Goal: Contribute content: Contribute content

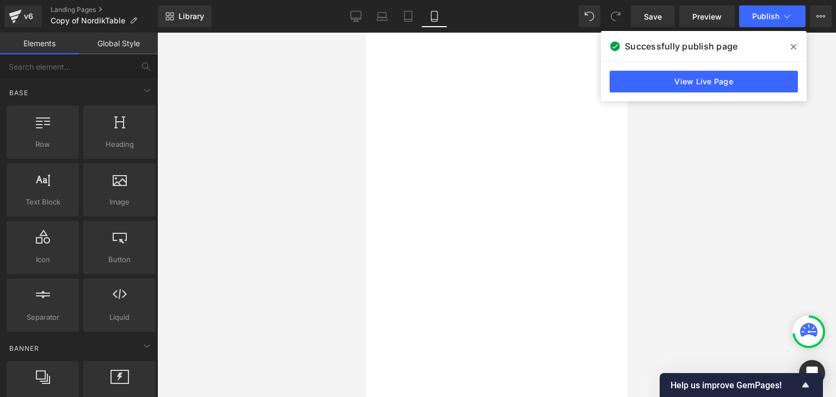
click at [790, 46] on span at bounding box center [793, 46] width 17 height 17
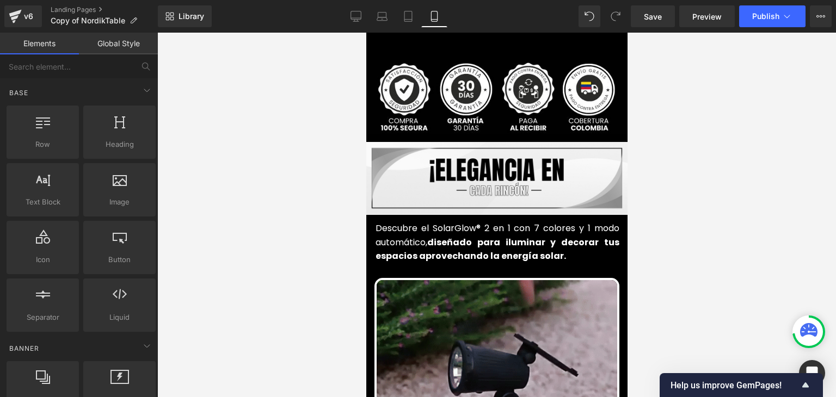
scroll to position [381, 0]
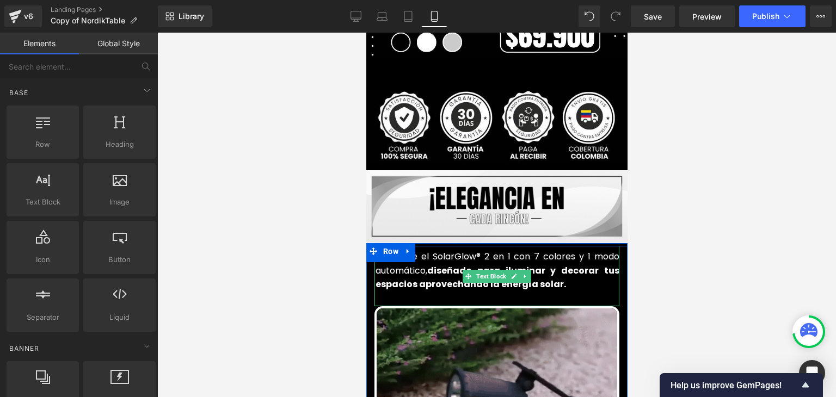
click at [446, 250] on font "Descubre el SolarGlow® 2 en 1 con 7 colores y 1 modo automático, diseñado para …" at bounding box center [497, 270] width 244 height 40
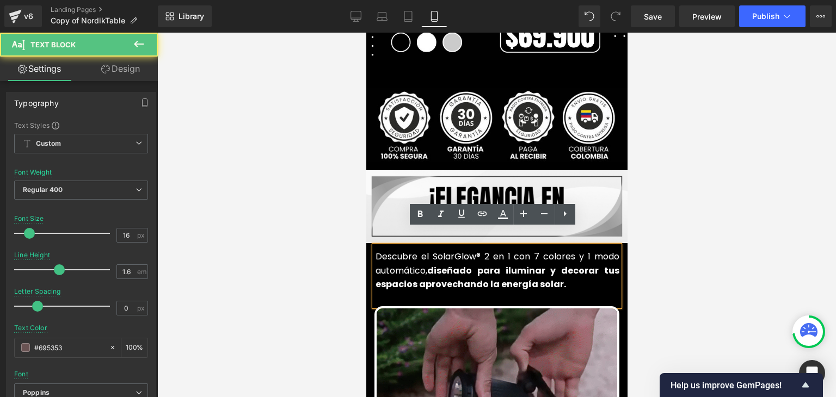
click at [440, 250] on font "Descubre el SolarGlow® 2 en 1 con 7 colores y 1 modo automático, diseñado para …" at bounding box center [497, 270] width 244 height 40
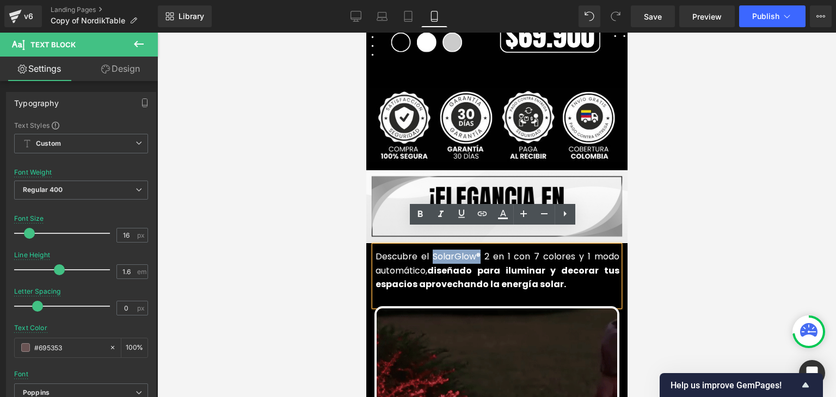
drag, startPoint x: 428, startPoint y: 242, endPoint x: 474, endPoint y: 242, distance: 46.3
click at [474, 250] on font "Descubre el SolarGlow® 2 en 1 con 7 colores y 1 modo automático, diseñado para …" at bounding box center [497, 270] width 244 height 40
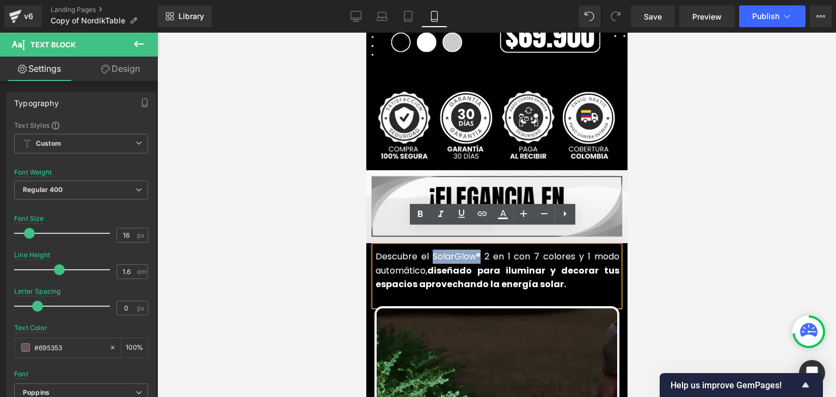
copy font "SolarGlow®"
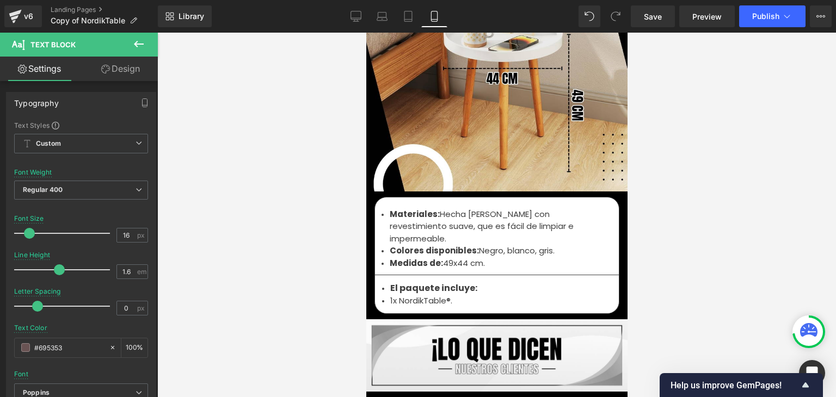
scroll to position [3647, 0]
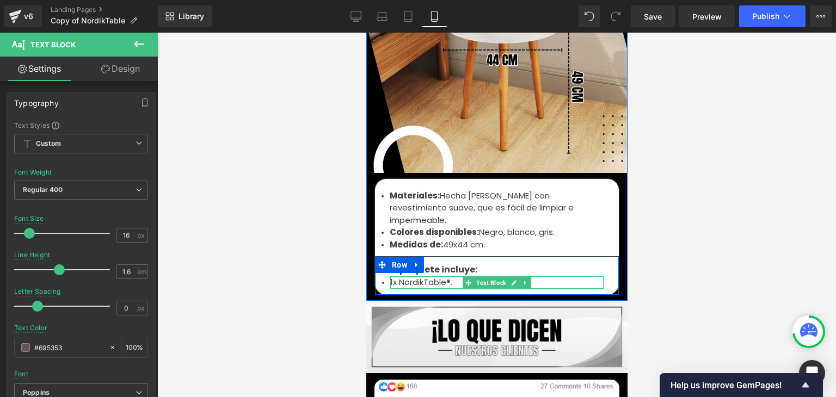
click at [423, 277] on font "1x NordikTable®." at bounding box center [421, 282] width 62 height 11
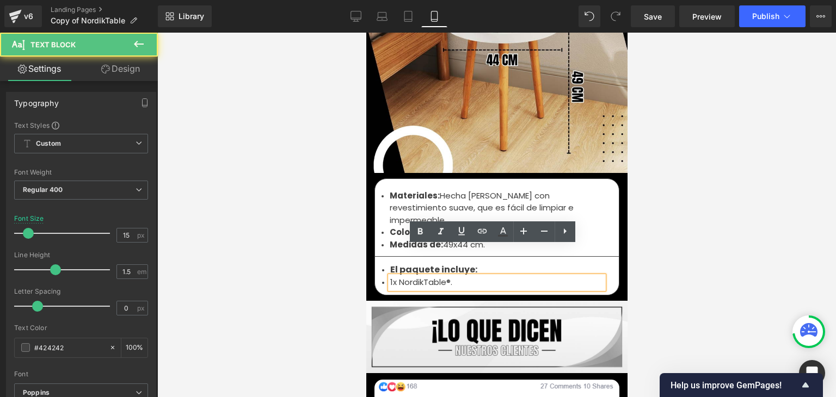
click at [402, 277] on font "1x NordikTable®." at bounding box center [421, 282] width 62 height 11
drag, startPoint x: 397, startPoint y: 253, endPoint x: 417, endPoint y: 254, distance: 20.1
click at [419, 277] on font "1x NordikTable®." at bounding box center [421, 282] width 62 height 11
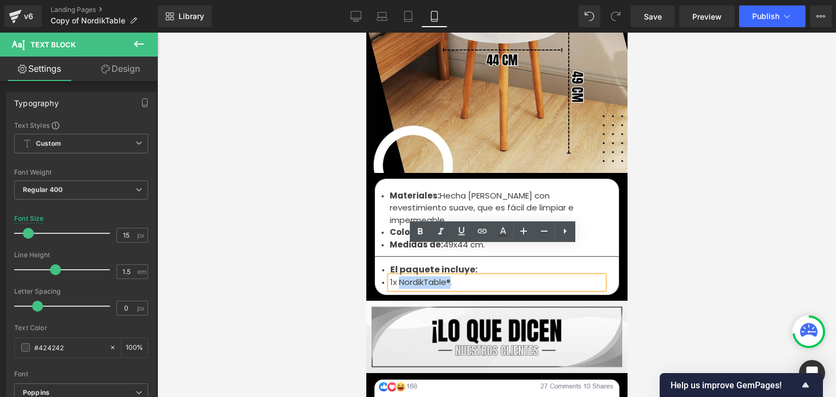
drag, startPoint x: 396, startPoint y: 255, endPoint x: 446, endPoint y: 252, distance: 50.2
click at [446, 277] on font "1x NordikTable®." at bounding box center [421, 282] width 62 height 11
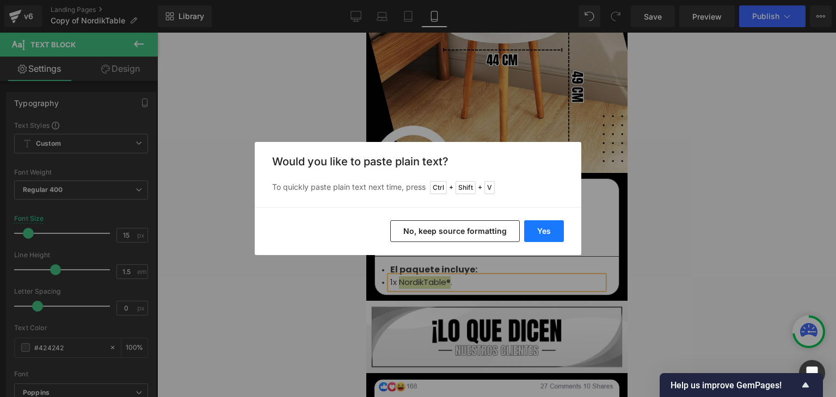
click at [530, 234] on button "Yes" at bounding box center [544, 231] width 40 height 22
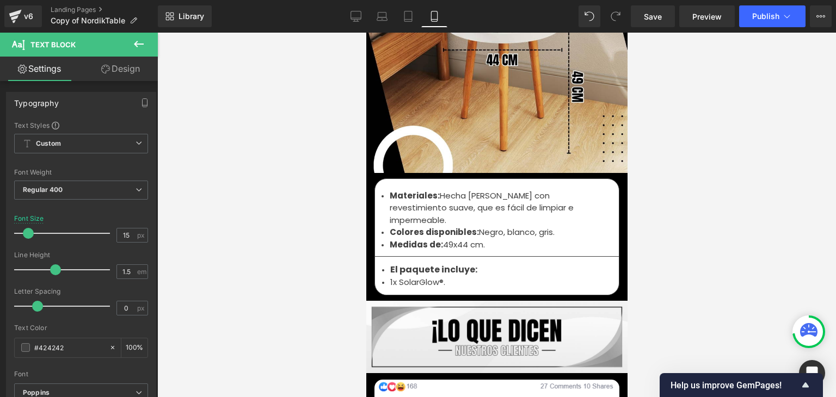
click at [716, 186] on div at bounding box center [496, 215] width 679 height 365
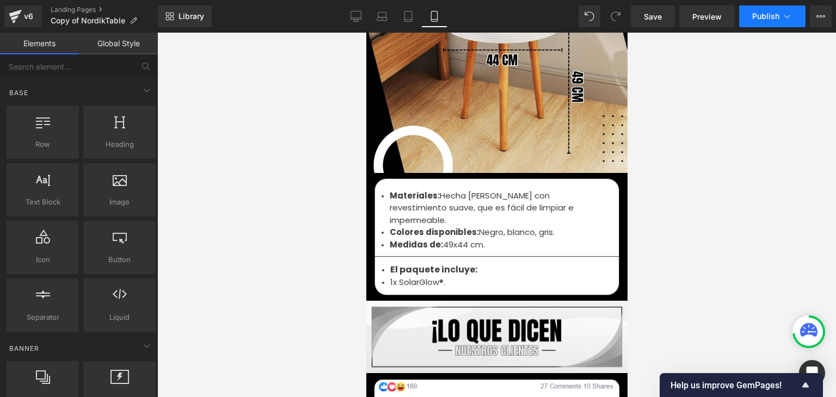
click at [753, 19] on span "Publish" at bounding box center [765, 16] width 27 height 9
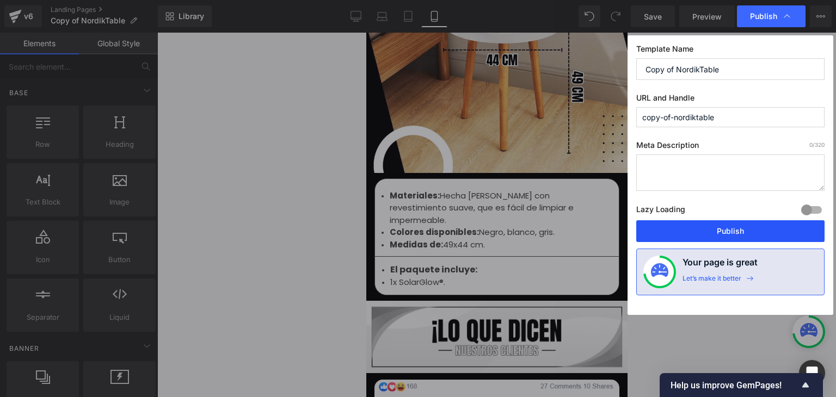
click at [716, 227] on button "Publish" at bounding box center [730, 231] width 188 height 22
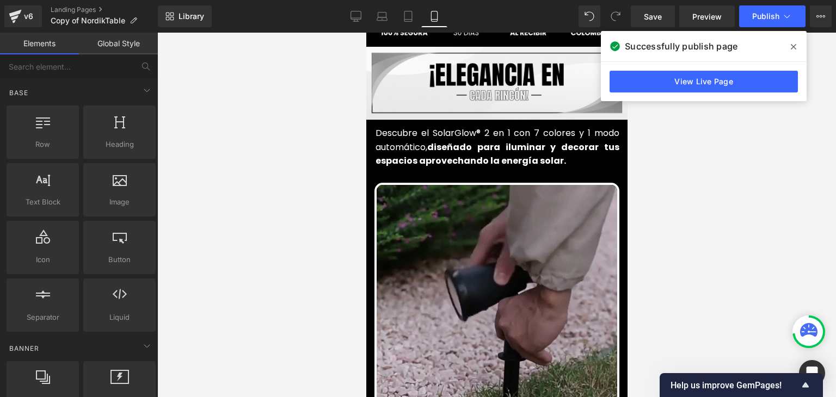
scroll to position [381, 0]
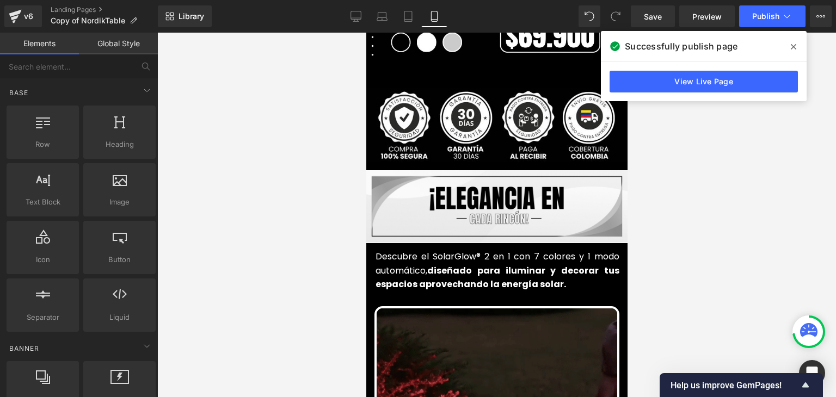
click at [797, 45] on span at bounding box center [793, 46] width 17 height 17
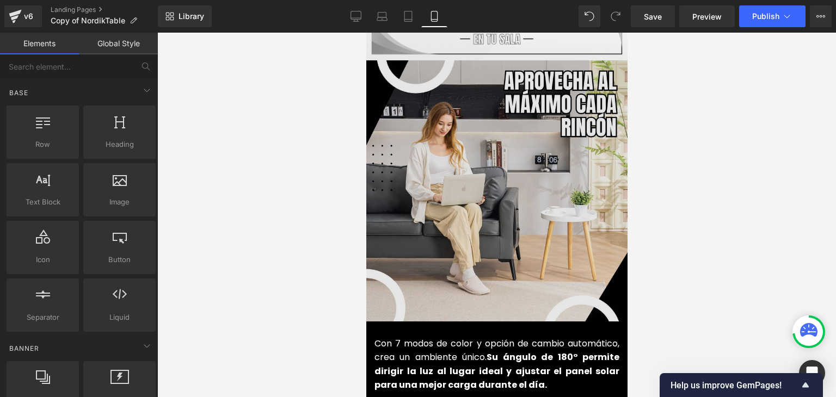
scroll to position [1197, 0]
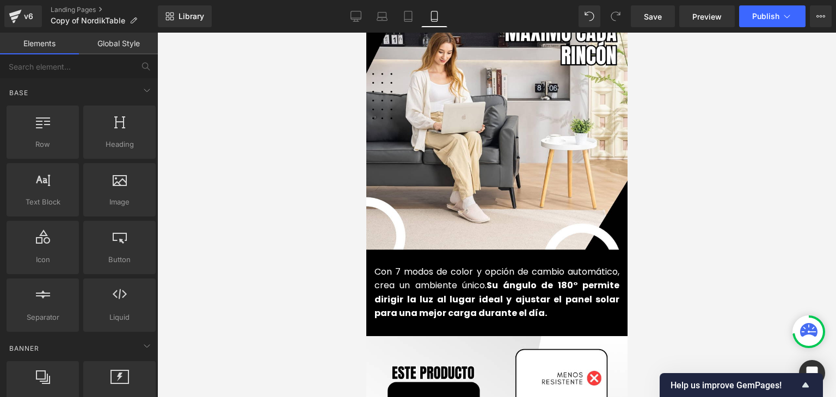
click at [421, 273] on font "Con 7 modos de color y opción de cambio automático, crea un ambiente único." at bounding box center [496, 279] width 245 height 27
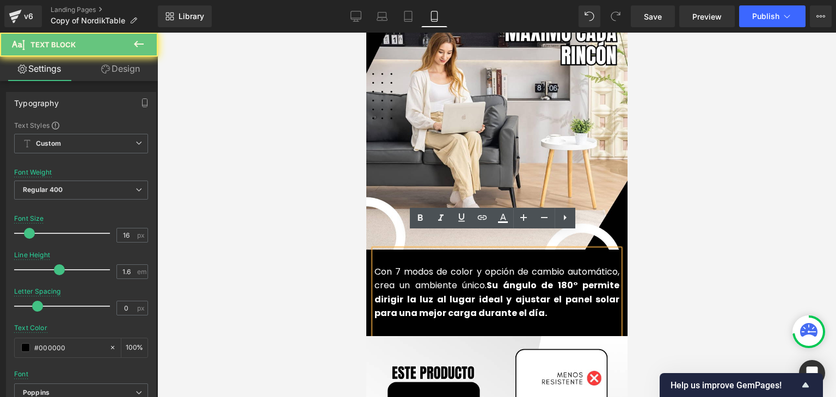
click at [421, 273] on font "Con 7 modos de color y opción de cambio automático, crea un ambiente único." at bounding box center [496, 279] width 245 height 27
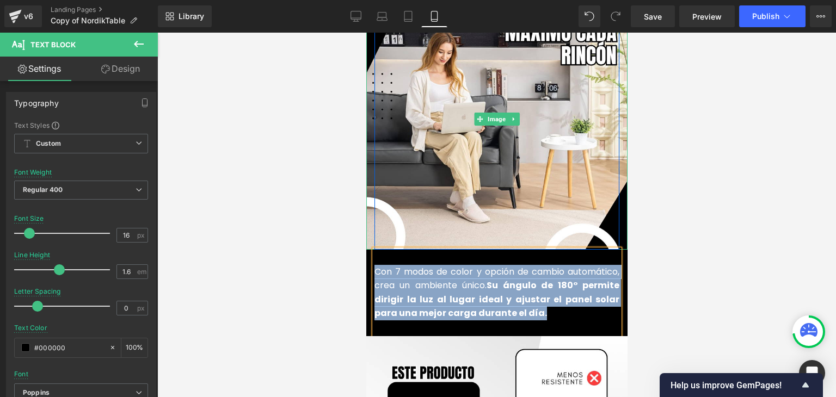
click at [417, 265] on p "Con 7 modos de color y opción de cambio automático, crea un ambiente único. [PE…" at bounding box center [496, 293] width 245 height 56
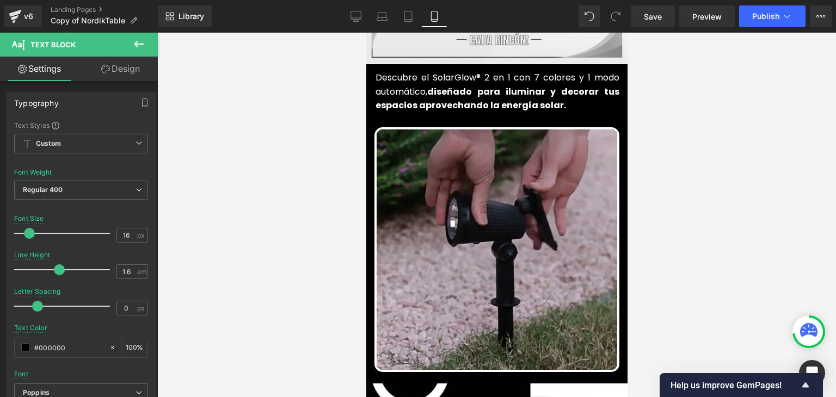
scroll to position [435, 0]
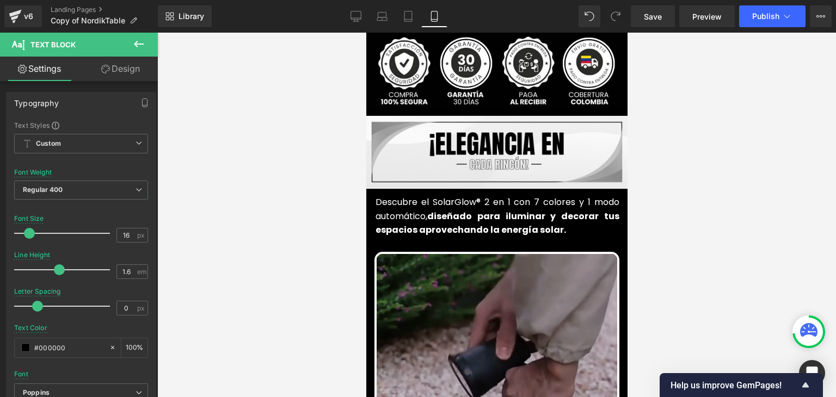
drag, startPoint x: 477, startPoint y: 138, endPoint x: 492, endPoint y: 134, distance: 14.7
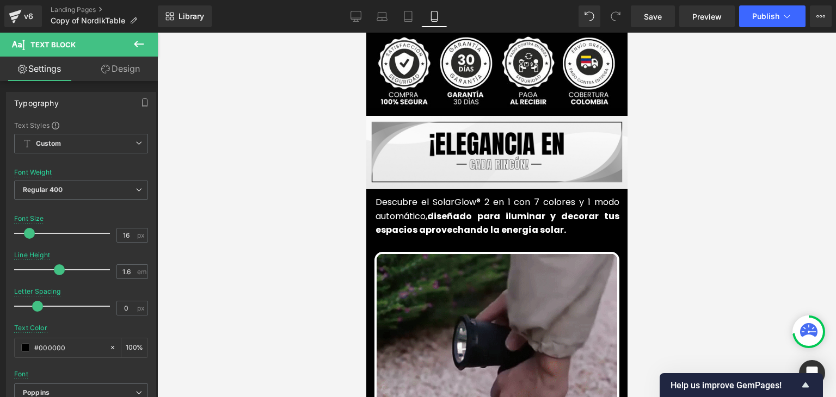
click at [477, 138] on div "Image" at bounding box center [496, 152] width 261 height 72
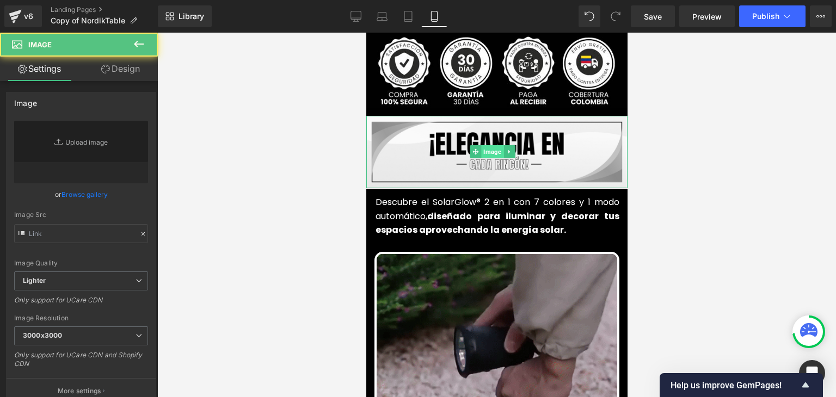
type input "[URL][DOMAIN_NAME]"
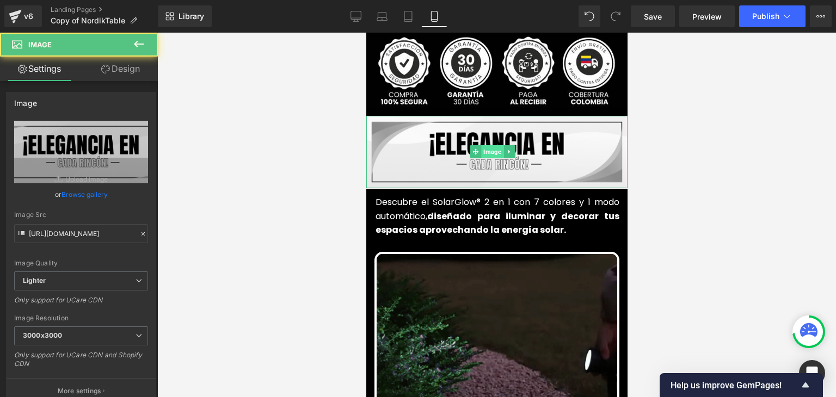
click at [493, 145] on span "Image" at bounding box center [492, 151] width 22 height 13
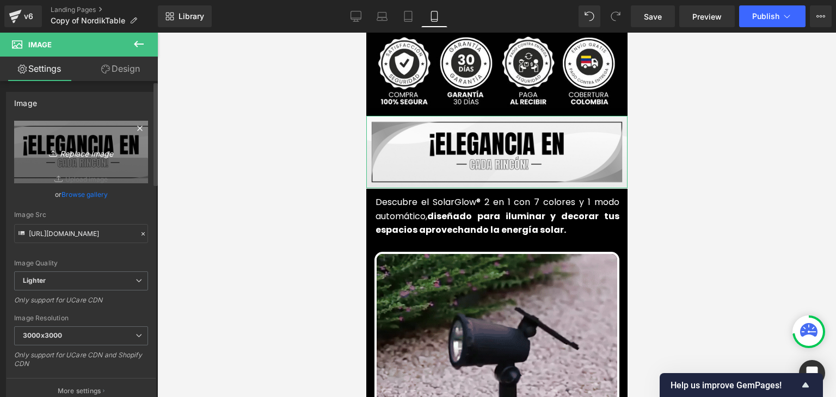
click at [99, 151] on icon "Replace Image" at bounding box center [81, 152] width 87 height 14
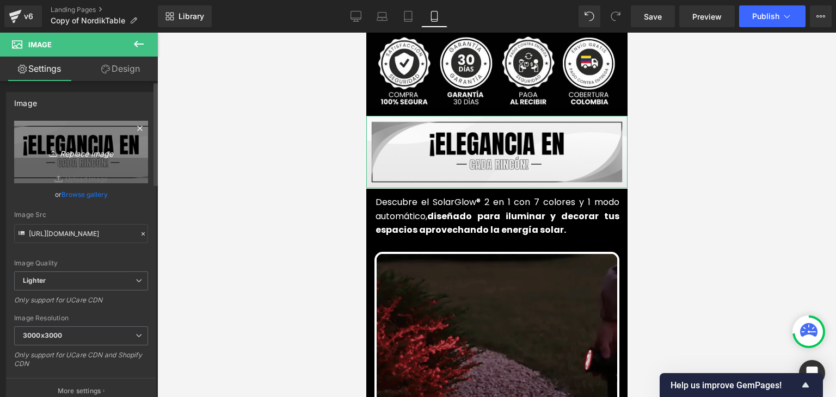
type input "C:\fakepath\107.webp"
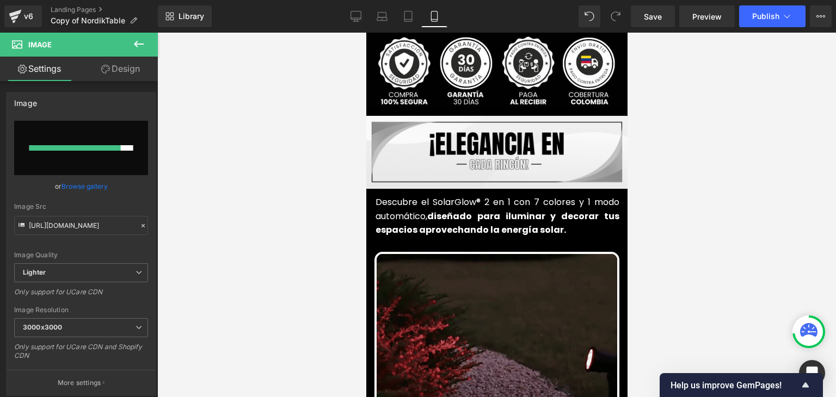
type input "[URL][DOMAIN_NAME]"
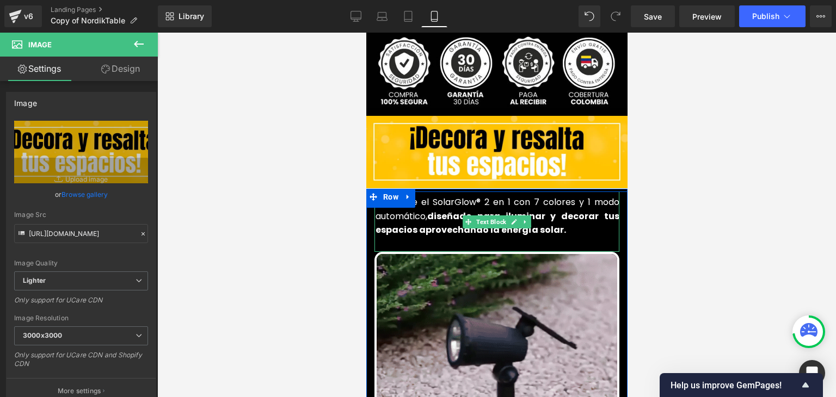
click at [436, 196] on font "Descubre el SolarGlow® 2 en 1 con 7 colores y 1 modo automático, diseñado para …" at bounding box center [497, 216] width 244 height 40
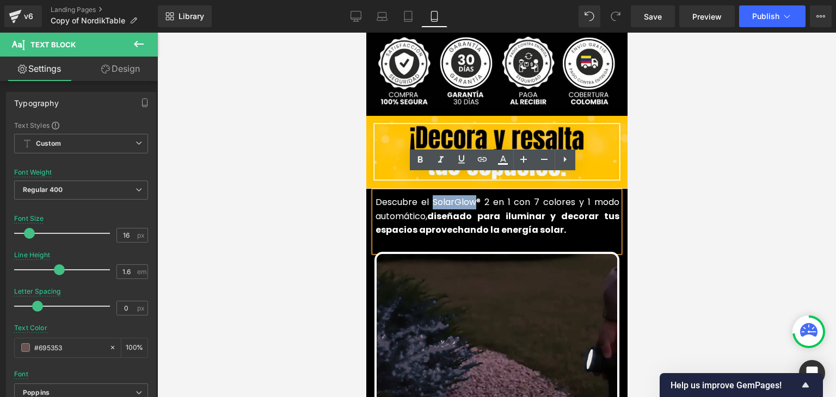
drag, startPoint x: 427, startPoint y: 186, endPoint x: 469, endPoint y: 187, distance: 41.4
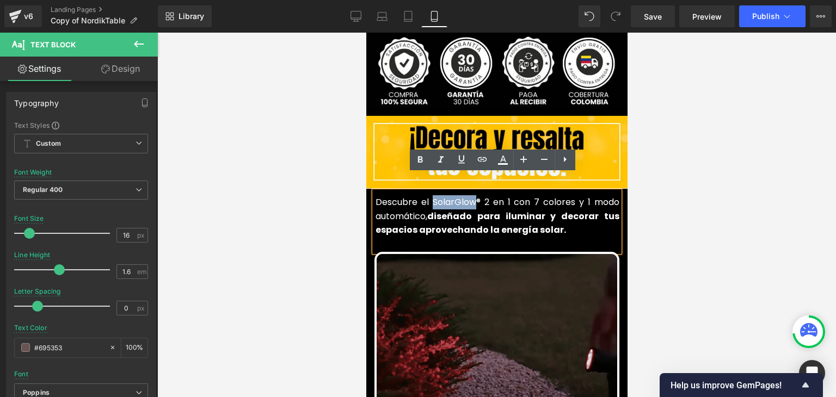
click at [469, 196] on font "Descubre el SolarGlow® 2 en 1 con 7 colores y 1 modo automático, diseñado para …" at bounding box center [497, 216] width 244 height 40
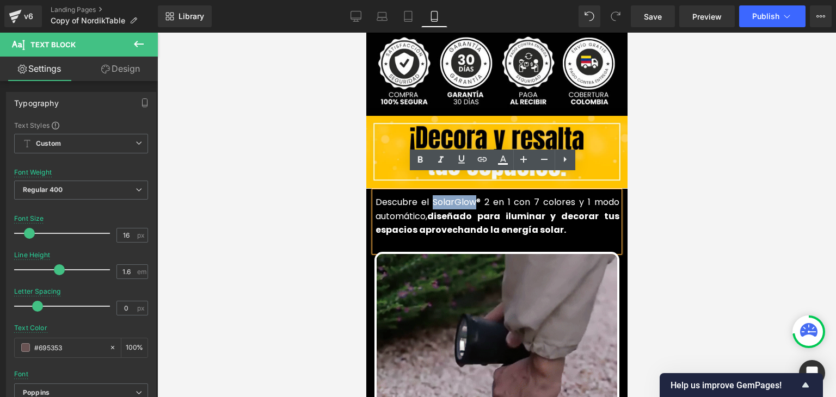
copy font "SolarGlow"
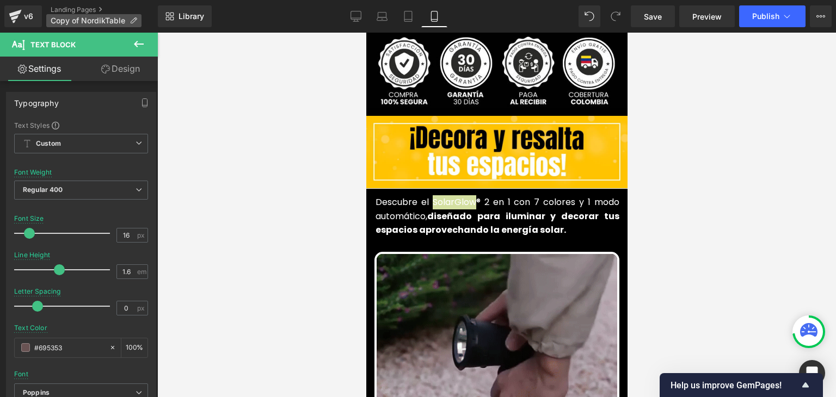
click at [122, 22] on span "Copy of NordikTable" at bounding box center [88, 20] width 75 height 9
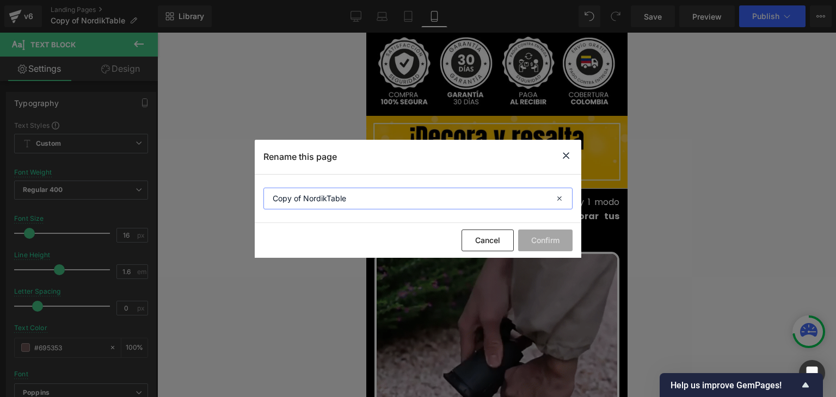
click at [323, 208] on input "Copy of NordikTable" at bounding box center [417, 199] width 309 height 22
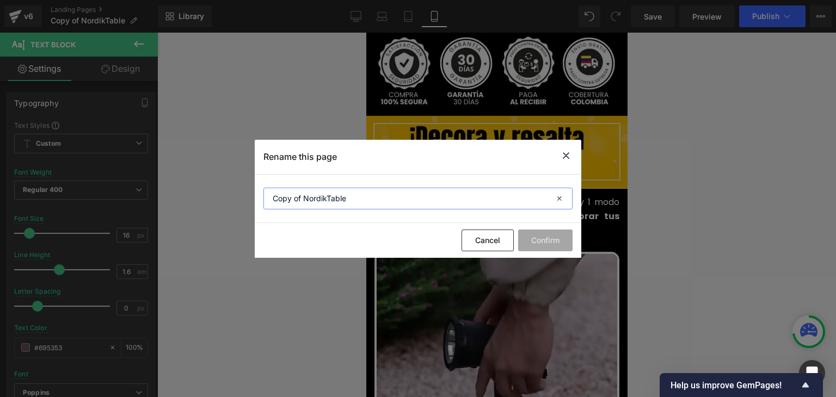
click at [323, 208] on input "Copy of NordikTable" at bounding box center [417, 199] width 309 height 22
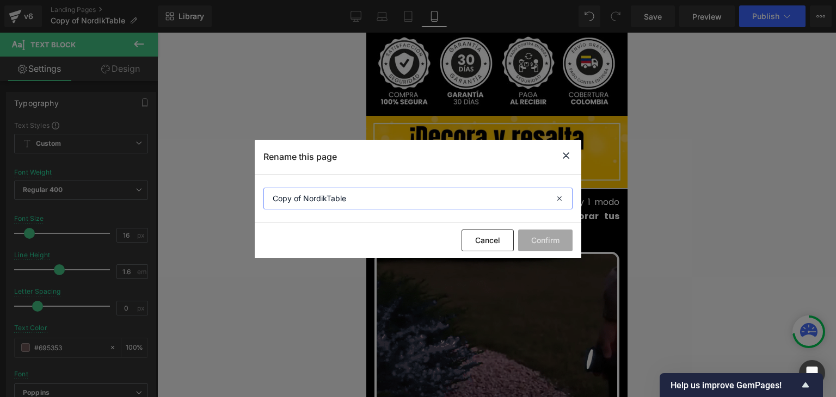
click at [323, 208] on input "Copy of NordikTable" at bounding box center [417, 199] width 309 height 22
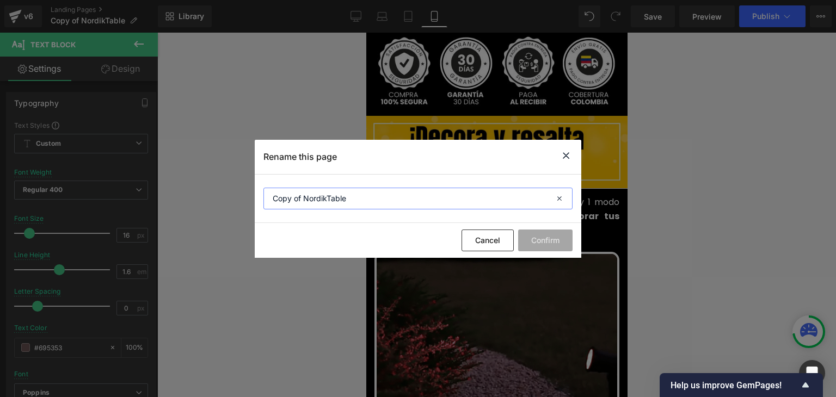
paste input "SolarGlow"
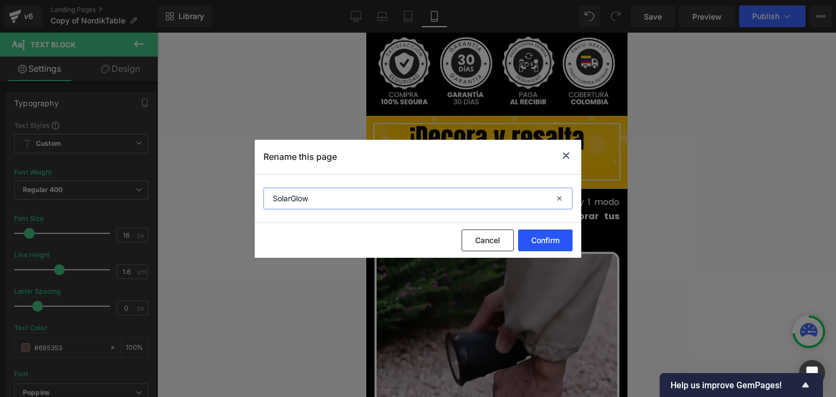
type input "SolarGlow"
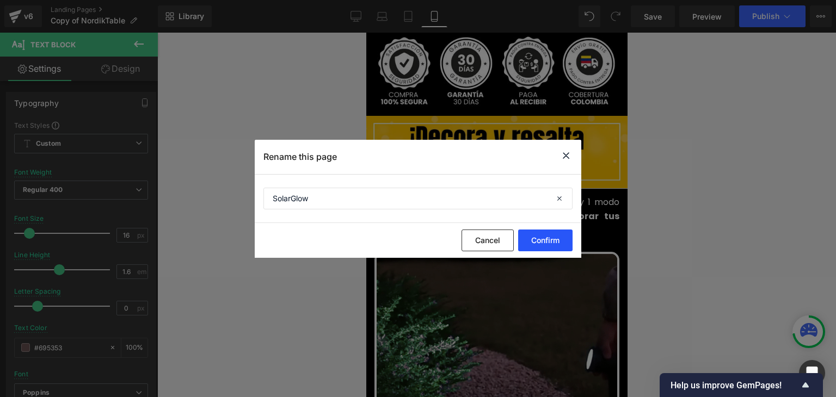
click at [556, 241] on button "Confirm" at bounding box center [545, 241] width 54 height 22
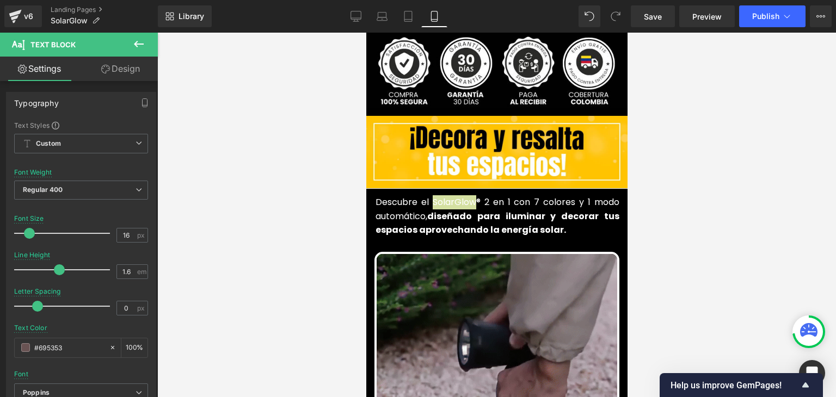
click at [808, 22] on div "Save Preview Publish Scheduled View Live Page View with current Template Save T…" at bounding box center [732, 16] width 210 height 22
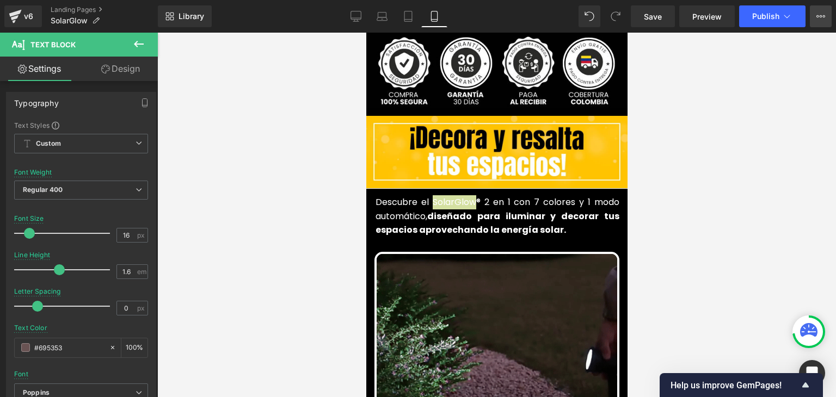
drag, startPoint x: 818, startPoint y: 16, endPoint x: 753, endPoint y: 85, distance: 95.1
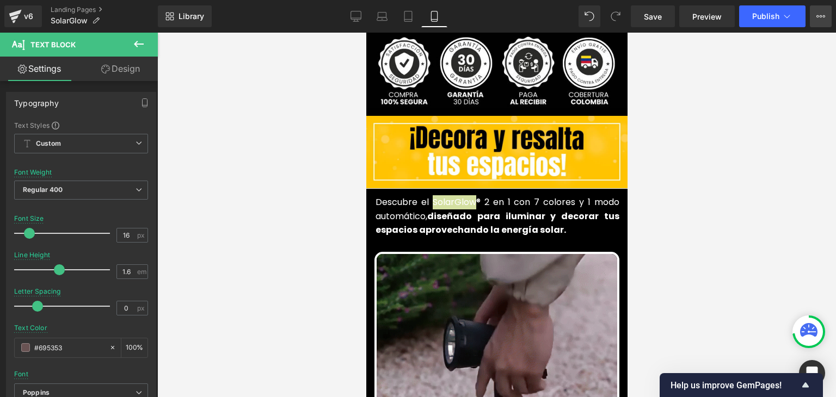
click at [818, 16] on icon at bounding box center [820, 16] width 9 height 9
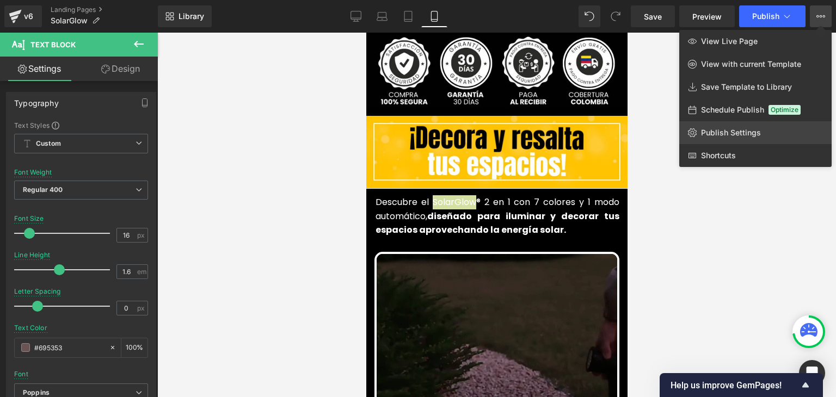
click at [722, 133] on span "Publish Settings" at bounding box center [731, 133] width 60 height 10
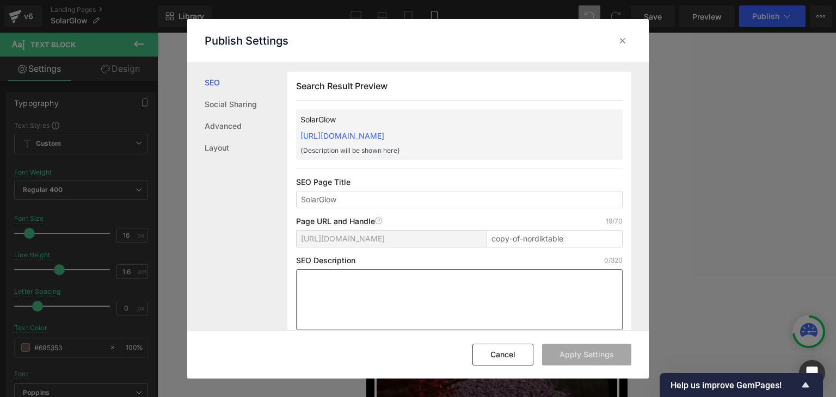
scroll to position [0, 0]
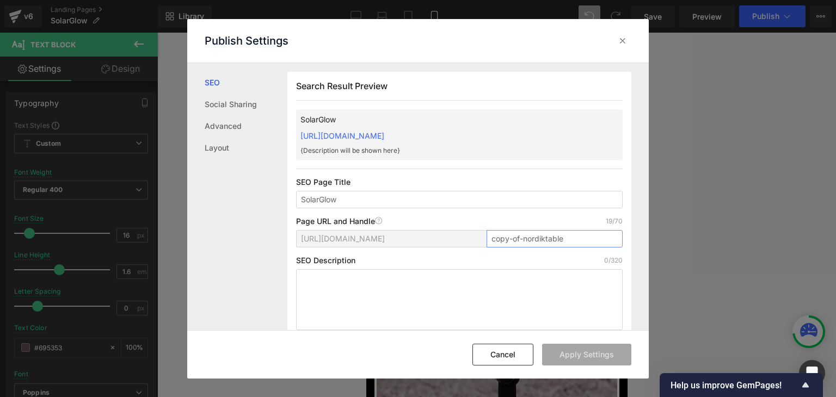
drag, startPoint x: 573, startPoint y: 240, endPoint x: 462, endPoint y: 245, distance: 110.6
click at [462, 245] on div "[URL][DOMAIN_NAME] copy-of-nordiktable" at bounding box center [459, 243] width 327 height 26
paste input "SolarGlow"
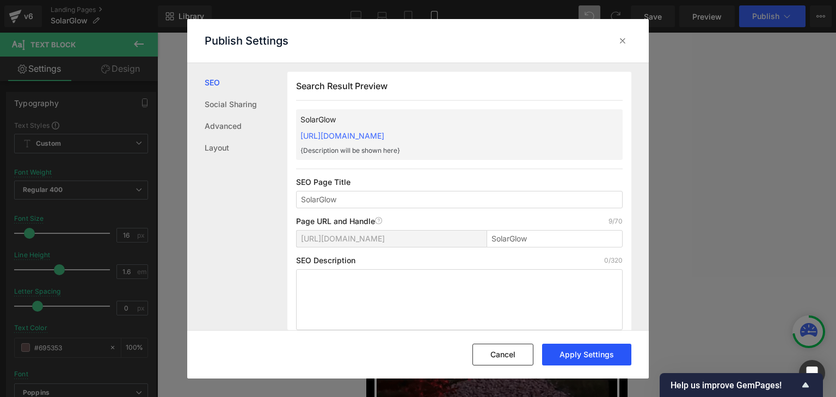
click at [566, 354] on button "Apply Settings" at bounding box center [586, 355] width 89 height 22
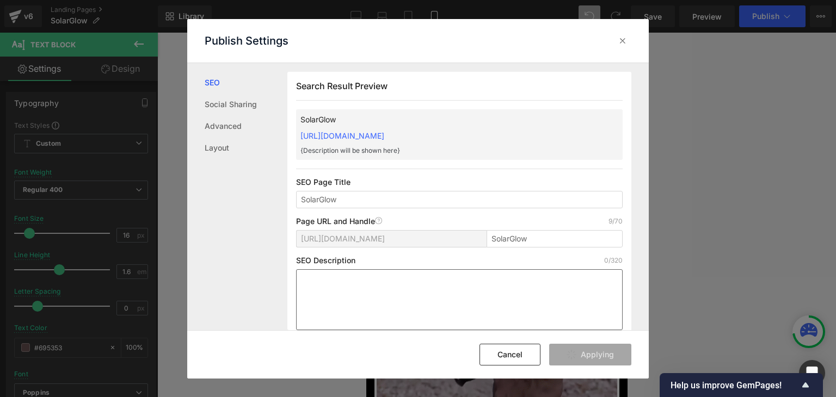
type input "solarglow"
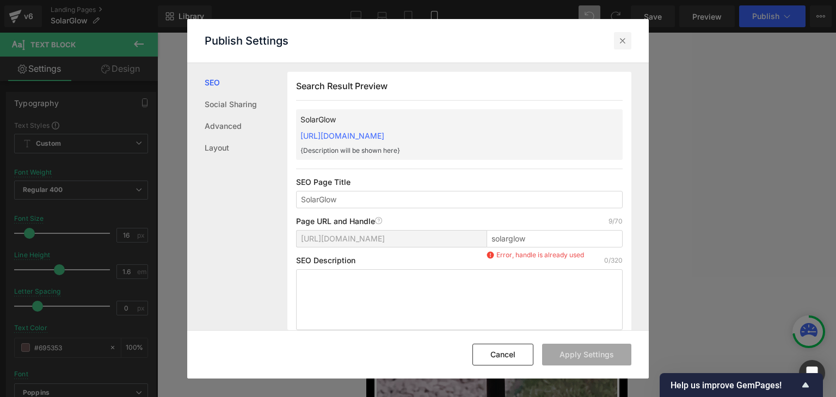
click at [625, 43] on icon at bounding box center [622, 40] width 11 height 11
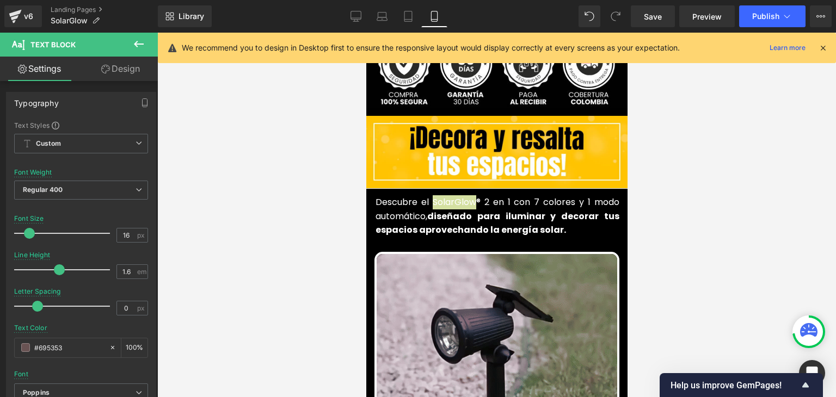
click at [825, 42] on div at bounding box center [823, 48] width 9 height 12
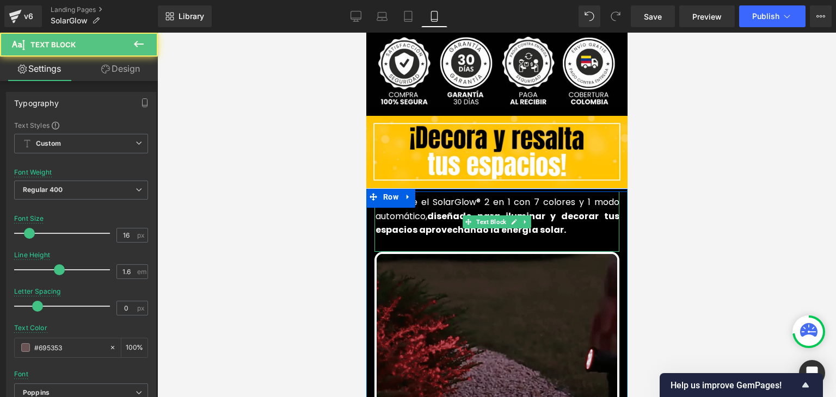
click at [440, 210] on strong "diseñado para iluminar y decorar tus espacios aprovechando la energía solar." at bounding box center [497, 223] width 244 height 27
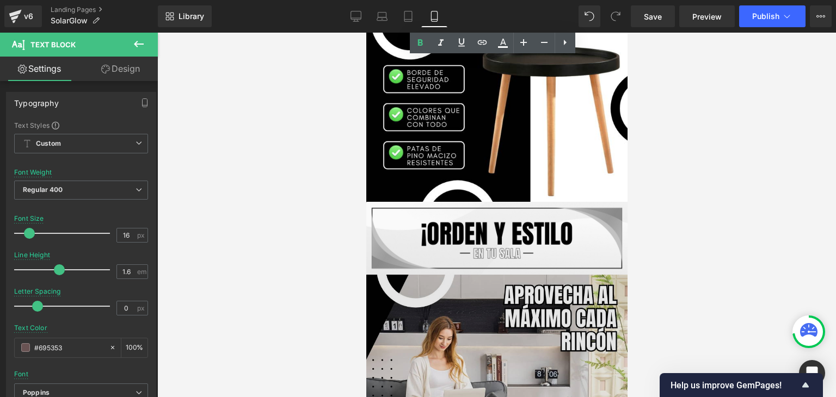
scroll to position [925, 0]
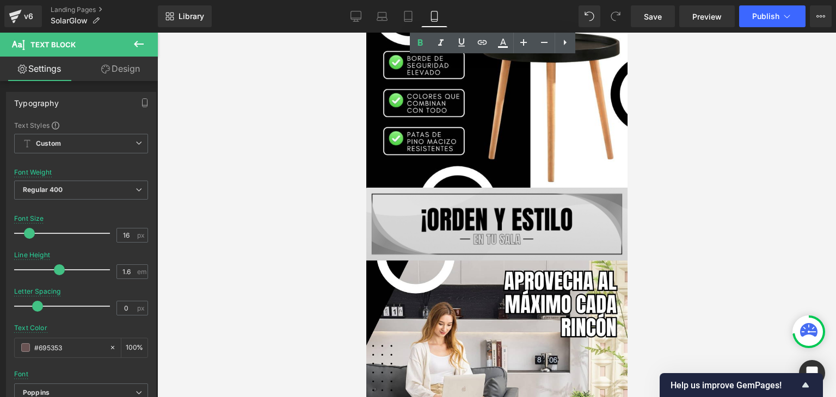
click at [484, 216] on img at bounding box center [496, 224] width 261 height 72
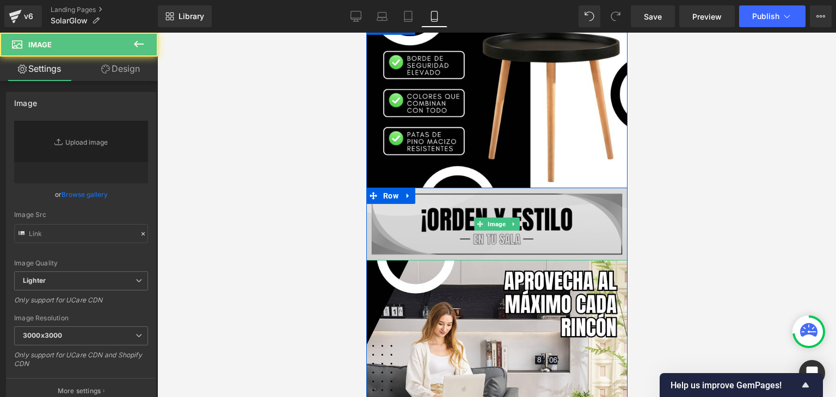
type input "[URL][DOMAIN_NAME]"
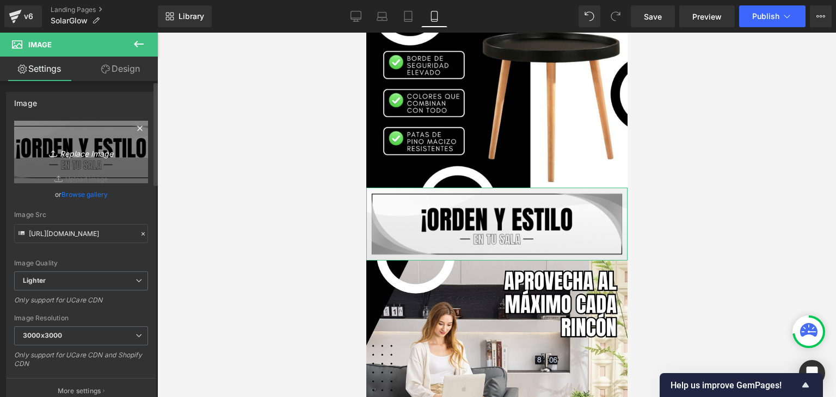
click at [74, 154] on icon "Replace Image" at bounding box center [81, 152] width 87 height 14
type input "C:\fakepath\108.webp"
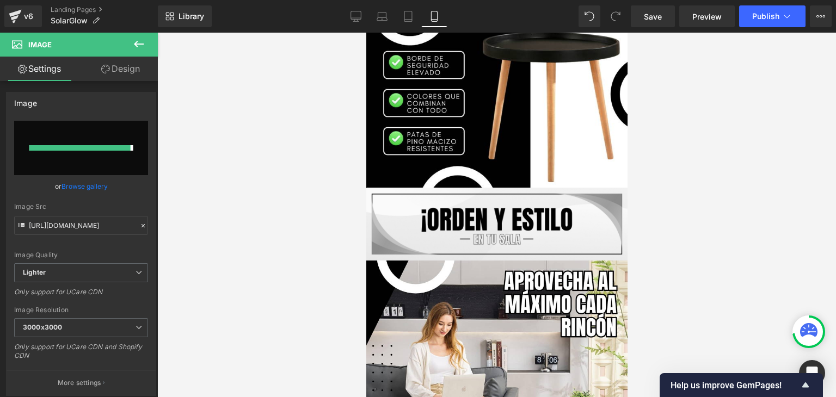
type input "[URL][DOMAIN_NAME]"
